Goal: Task Accomplishment & Management: Use online tool/utility

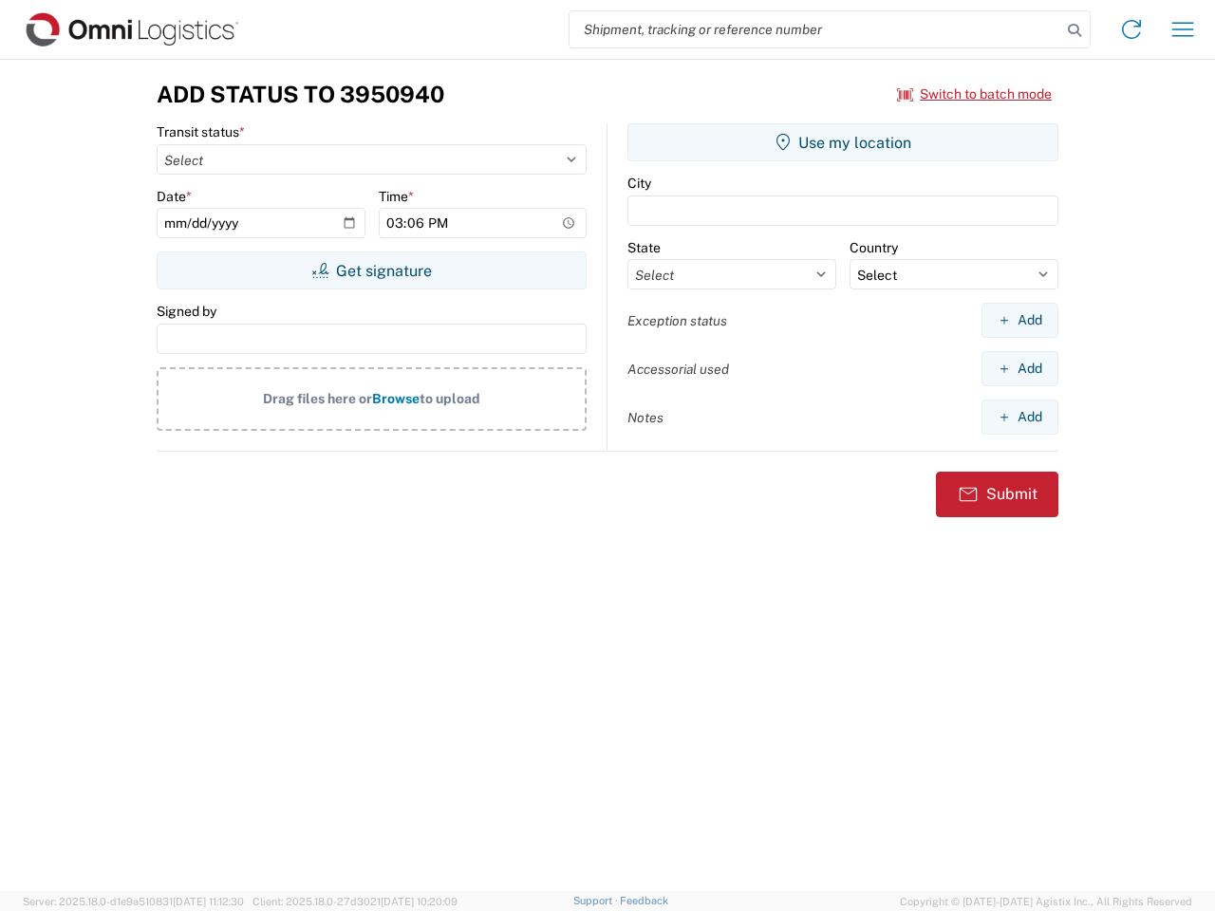
click at [815, 29] on input "search" at bounding box center [815, 29] width 492 height 36
click at [1074, 30] on icon at bounding box center [1074, 30] width 27 height 27
click at [1131, 29] on icon at bounding box center [1131, 29] width 30 height 30
click at [1183, 29] on icon "button" at bounding box center [1183, 29] width 22 height 14
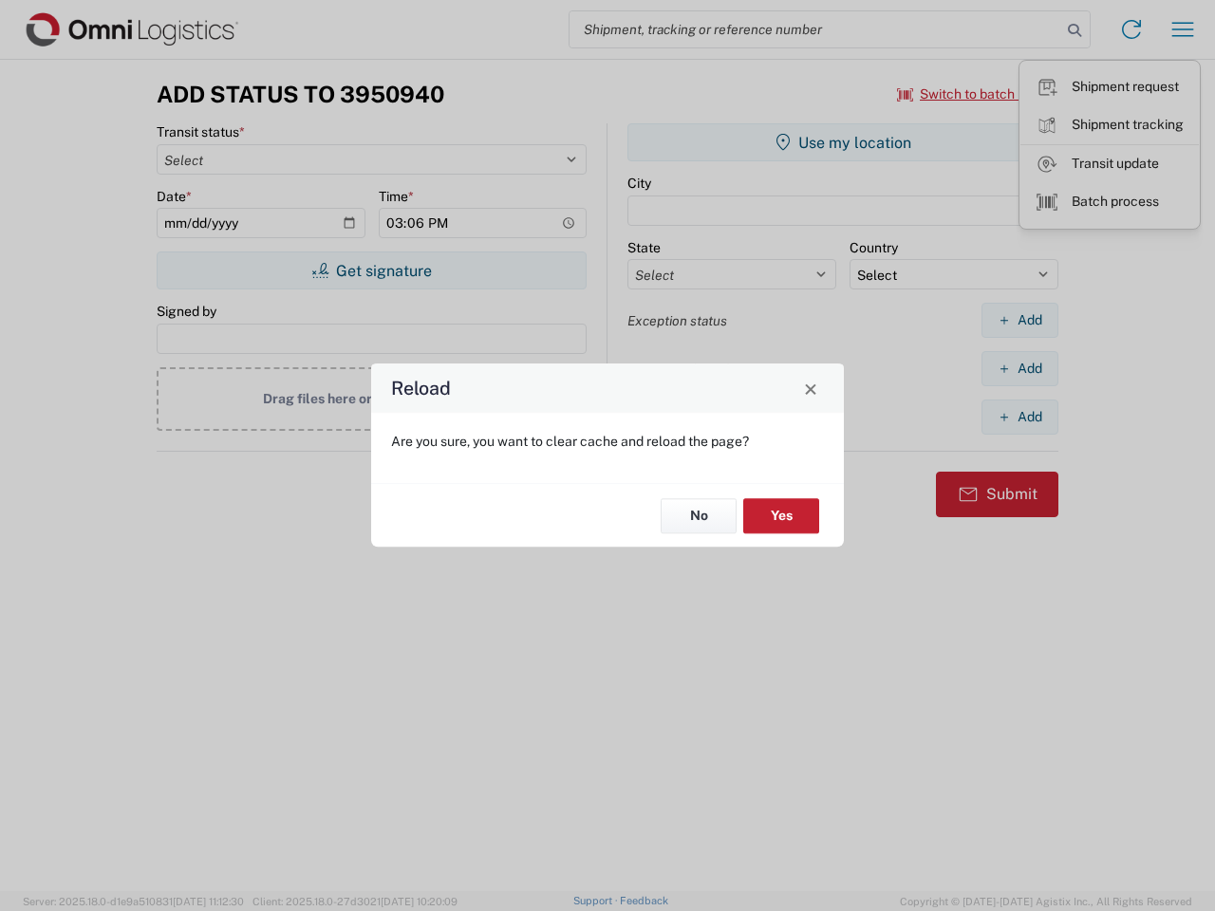
click at [975, 94] on div "Reload Are you sure, you want to clear cache and reload the page? No Yes" at bounding box center [607, 455] width 1215 height 911
click at [371, 270] on div "Reload Are you sure, you want to clear cache and reload the page? No Yes" at bounding box center [607, 455] width 1215 height 911
click at [843, 142] on div "Reload Are you sure, you want to clear cache and reload the page? No Yes" at bounding box center [607, 455] width 1215 height 911
click at [1019, 320] on div "Reload Are you sure, you want to clear cache and reload the page? No Yes" at bounding box center [607, 455] width 1215 height 911
click at [1019, 368] on div "Reload Are you sure, you want to clear cache and reload the page? No Yes" at bounding box center [607, 455] width 1215 height 911
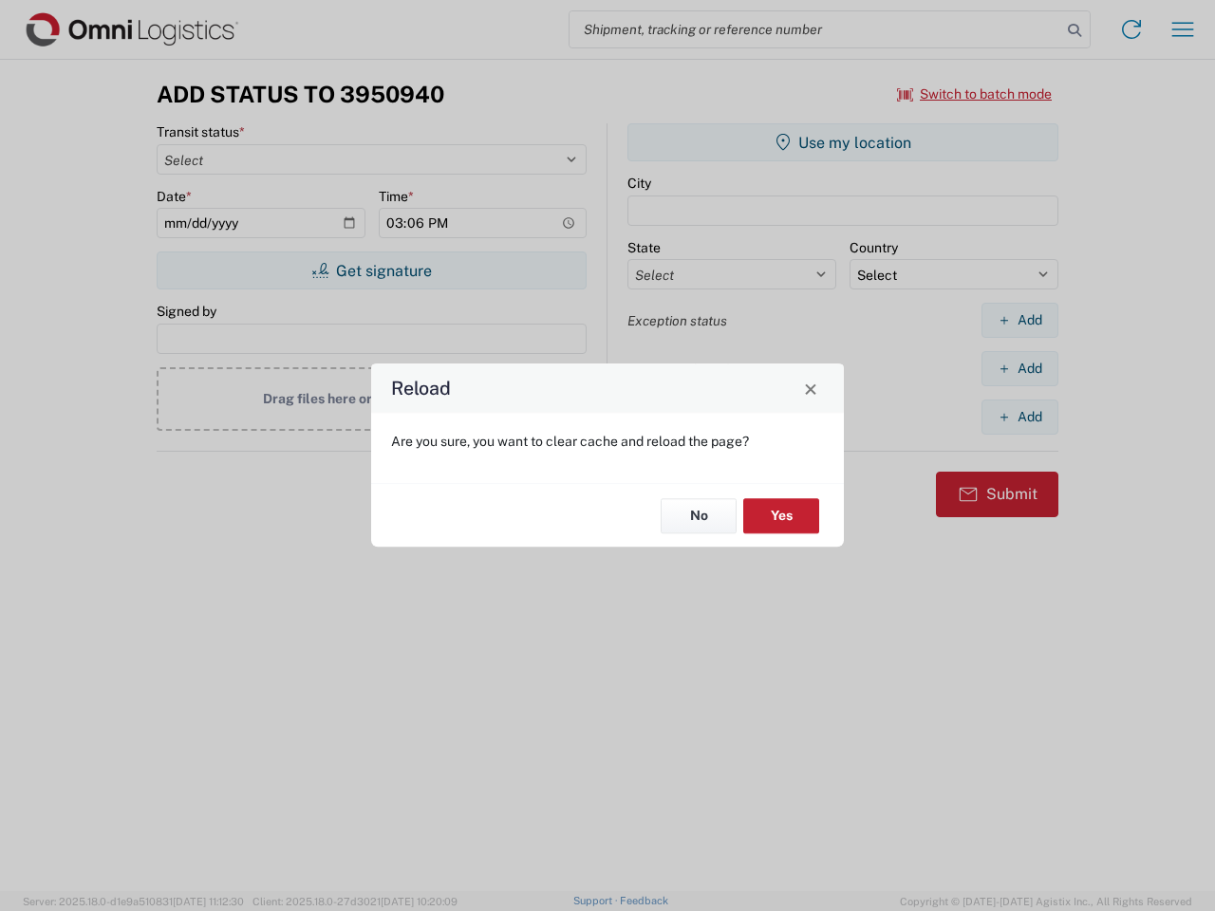
click at [1019, 417] on div "Reload Are you sure, you want to clear cache and reload the page? No Yes" at bounding box center [607, 455] width 1215 height 911
